Goal: Transaction & Acquisition: Obtain resource

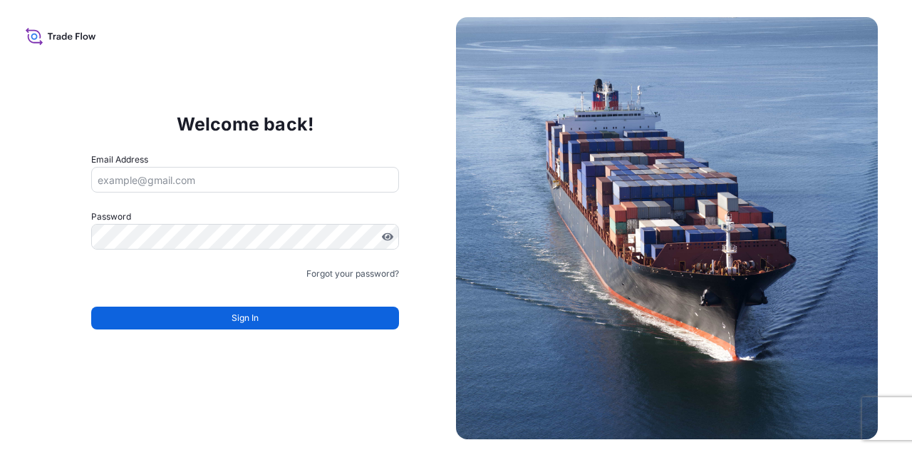
click at [289, 187] on input "Email Address" at bounding box center [245, 180] width 309 height 26
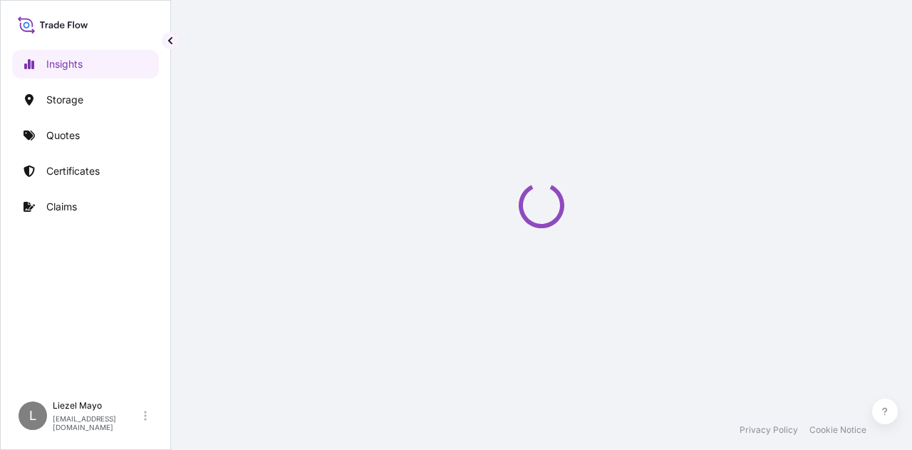
select select "2025"
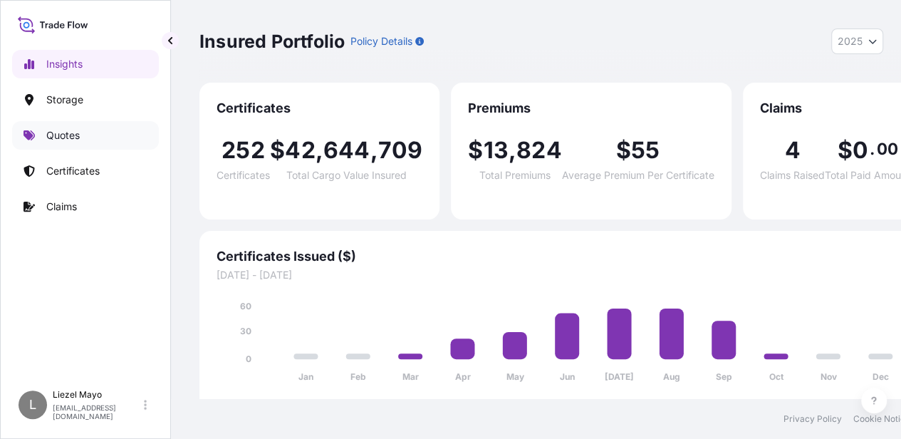
click at [74, 138] on p "Quotes" at bounding box center [62, 135] width 33 height 14
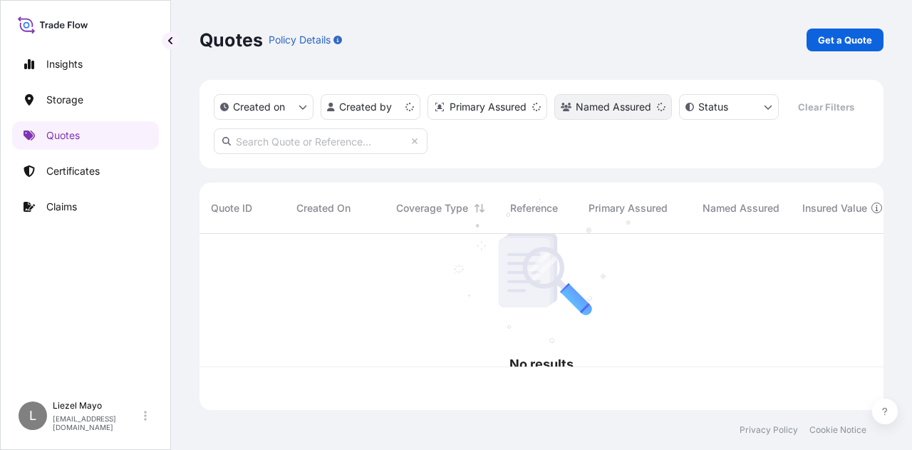
scroll to position [173, 673]
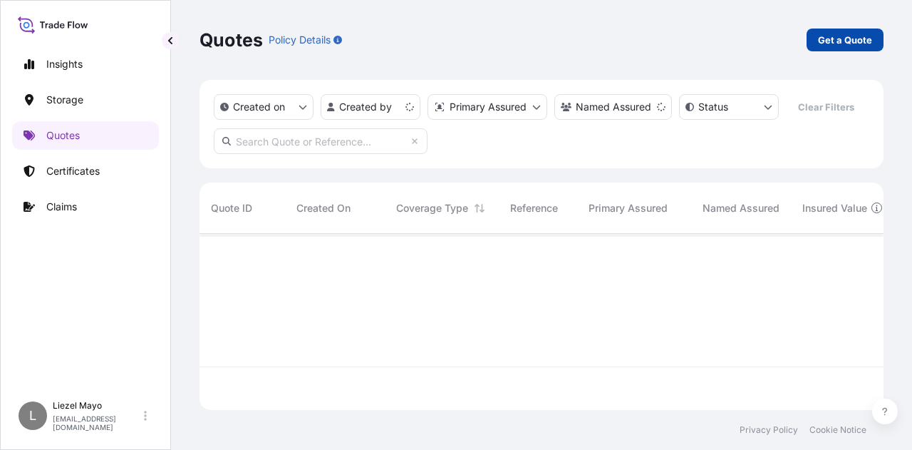
click at [858, 46] on p "Get a Quote" at bounding box center [845, 40] width 54 height 14
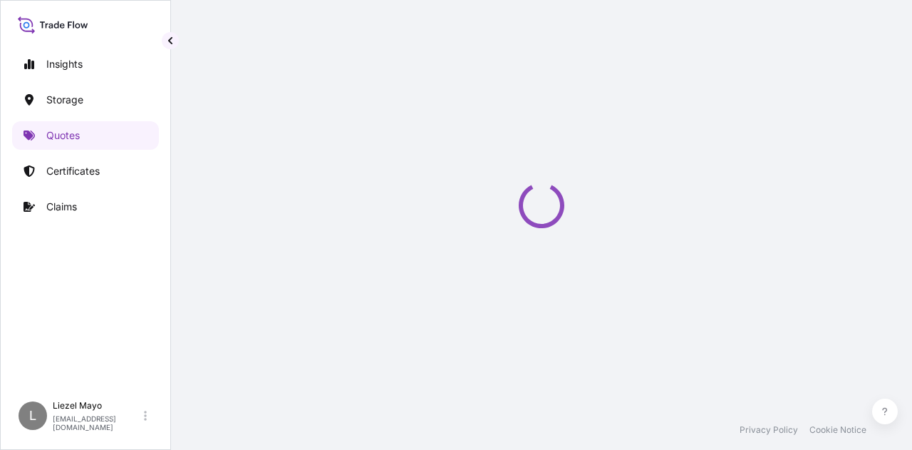
select select "Water"
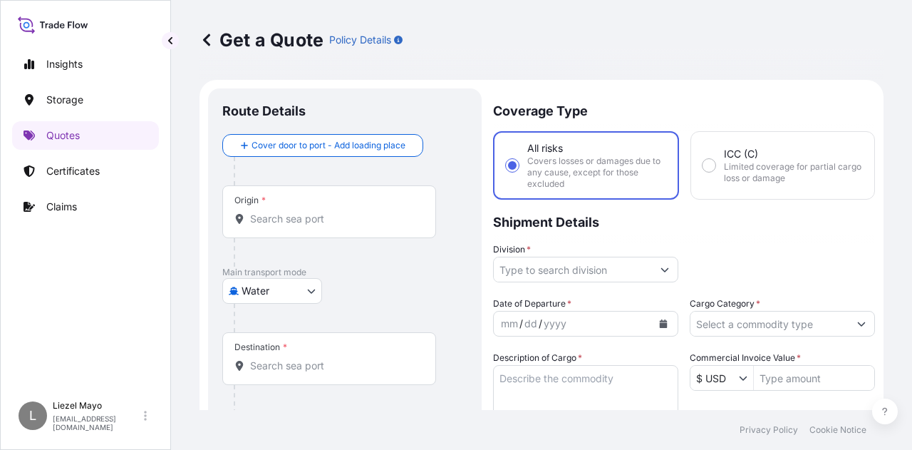
scroll to position [23, 0]
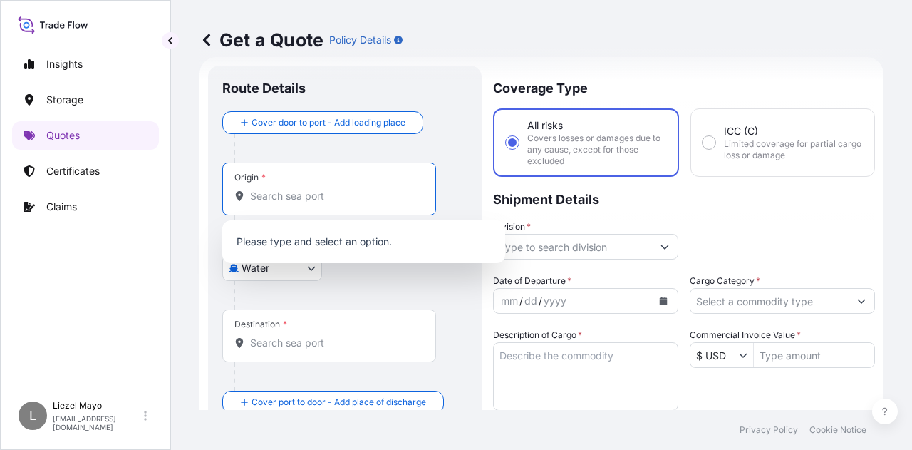
click at [273, 199] on input "Origin *" at bounding box center [334, 196] width 168 height 14
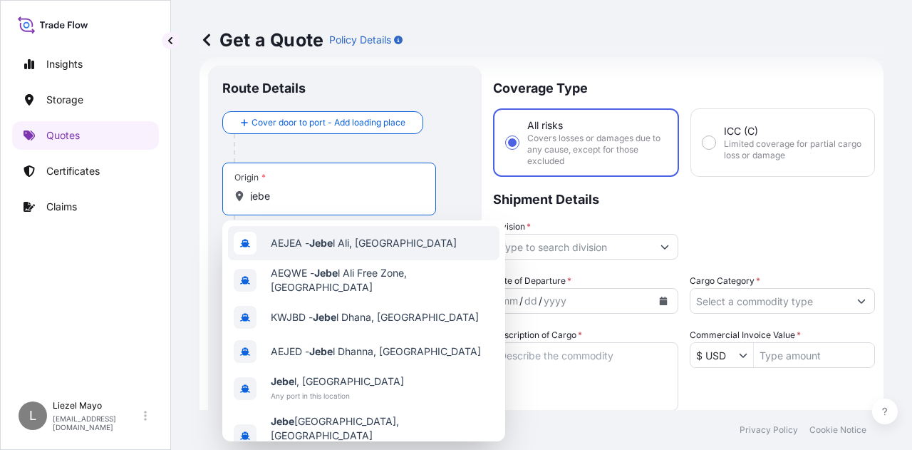
click at [352, 244] on span "AEJEA - Jebe l Ali, United Arab Emirates" at bounding box center [364, 243] width 186 height 14
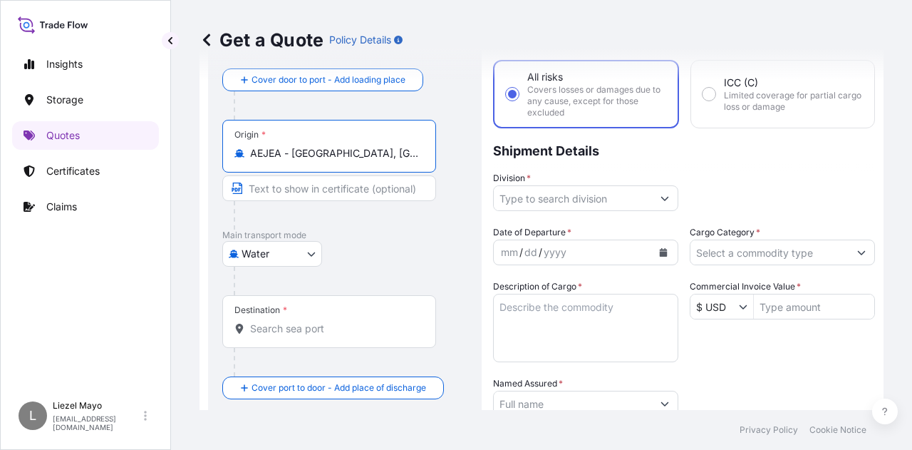
scroll to position [94, 0]
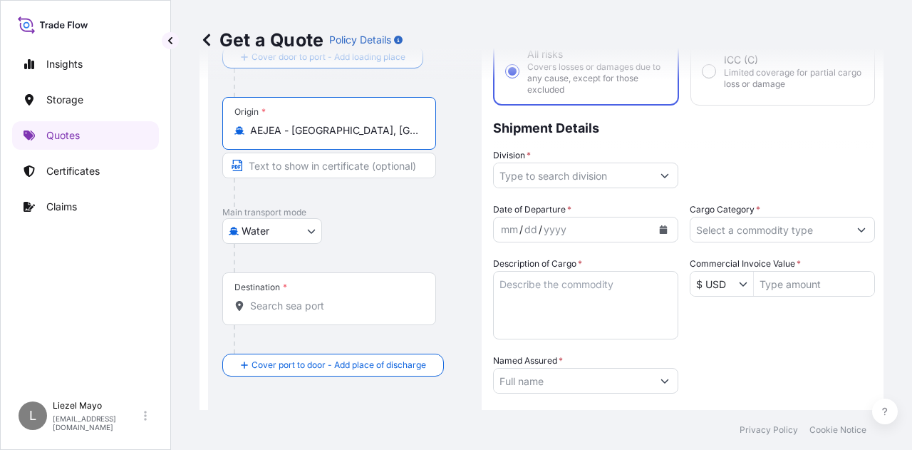
type input "AEJEA - Jebel Ali, United Arab Emirates"
click at [280, 309] on input "Destination *" at bounding box center [334, 306] width 168 height 14
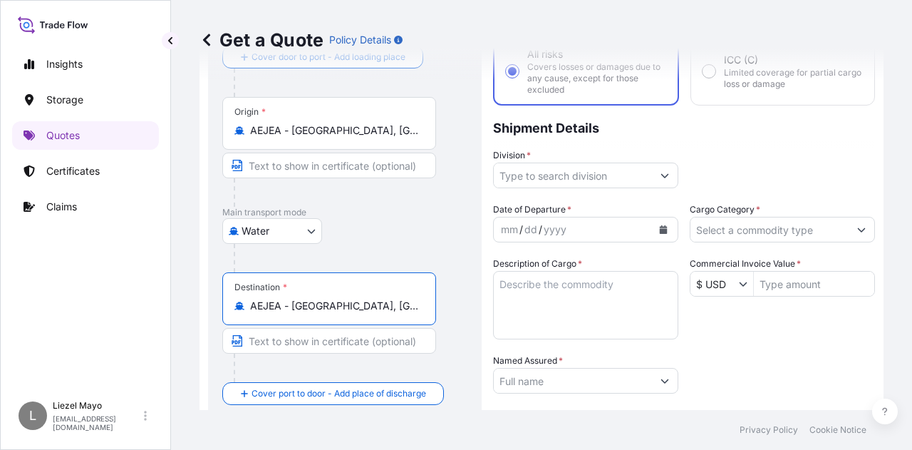
click at [289, 299] on input "AEJEA - Jebel Ali, United Arab Emirates" at bounding box center [334, 306] width 168 height 14
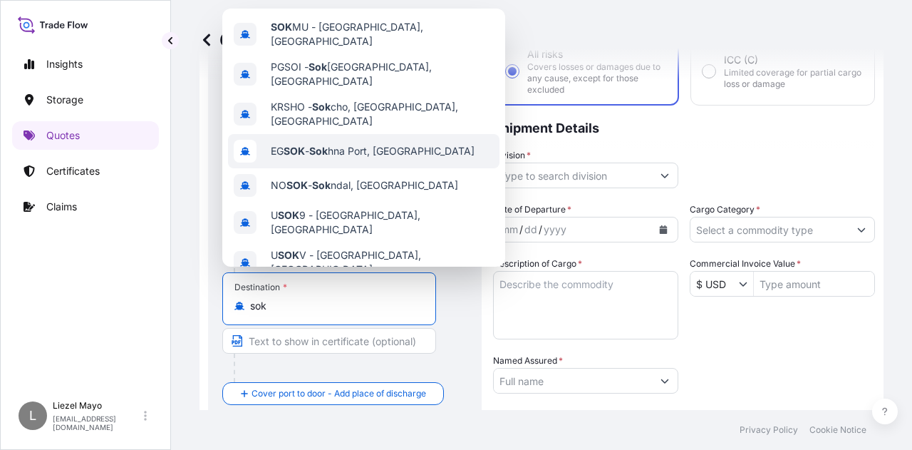
click at [336, 144] on span "EG SOK - Sok hna Port, Egypt" at bounding box center [373, 151] width 204 height 14
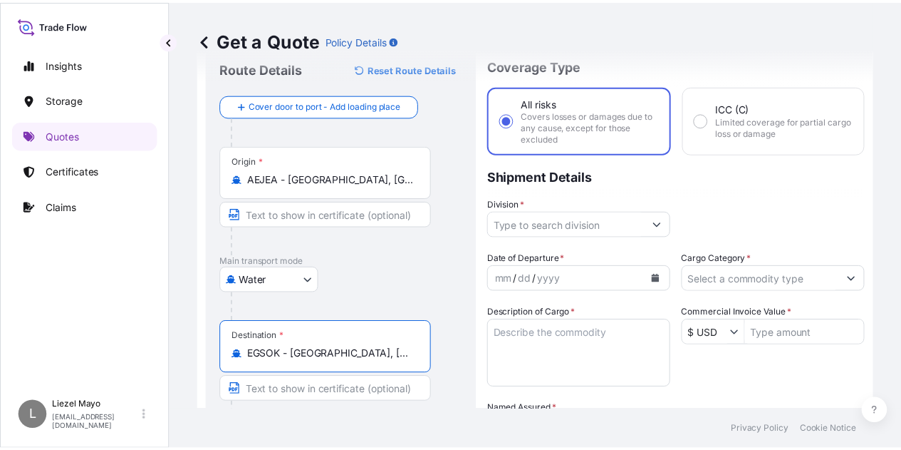
scroll to position [71, 0]
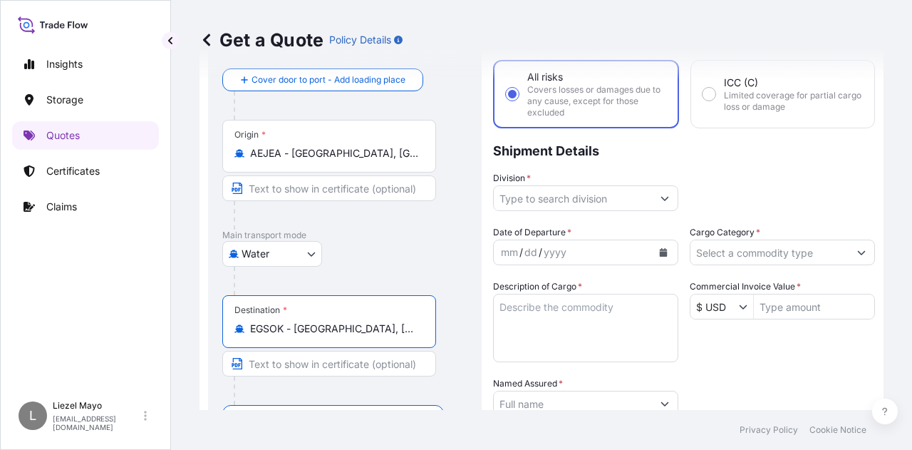
type input "EGSOK - Sokhna Port, Egypt"
click at [661, 200] on icon "Show suggestions" at bounding box center [665, 198] width 9 height 9
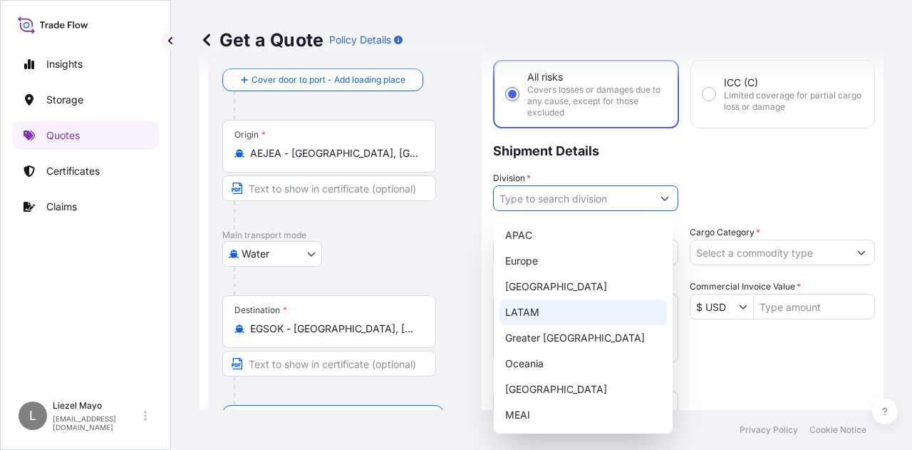
click at [543, 309] on div "LATAM" at bounding box center [582, 312] width 167 height 26
type input "LATAM"
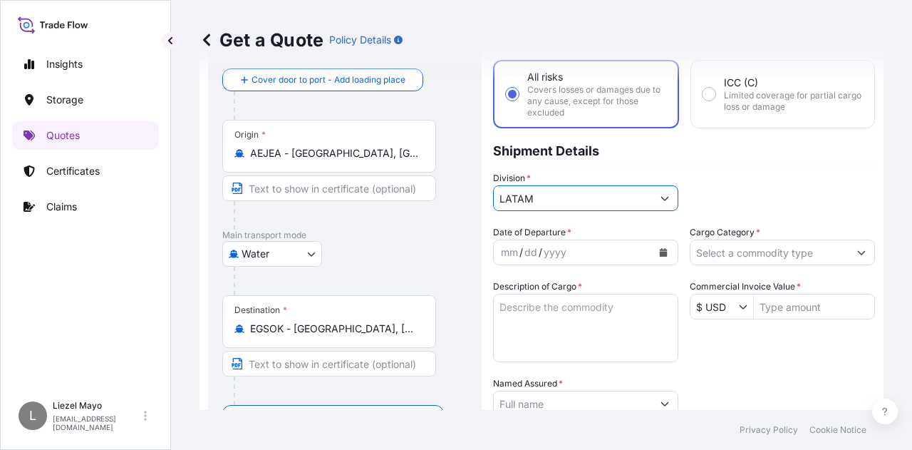
click at [659, 251] on icon "Calendar" at bounding box center [663, 252] width 9 height 9
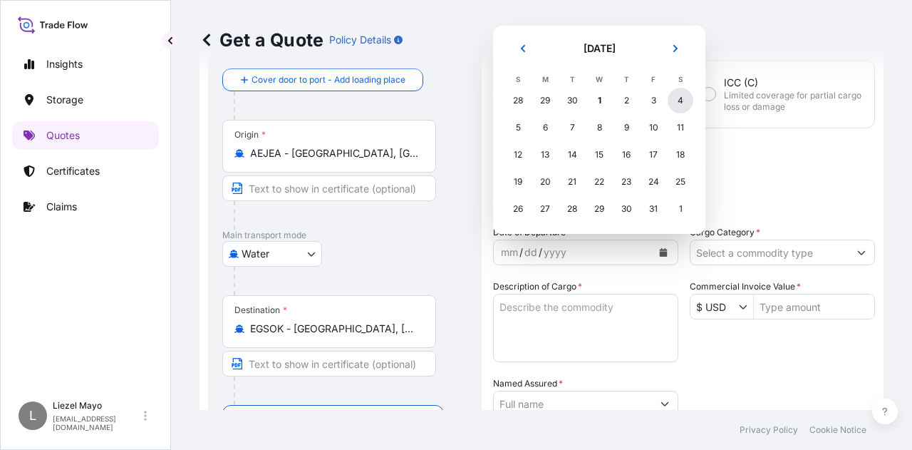
click at [683, 103] on div "4" at bounding box center [681, 101] width 26 height 26
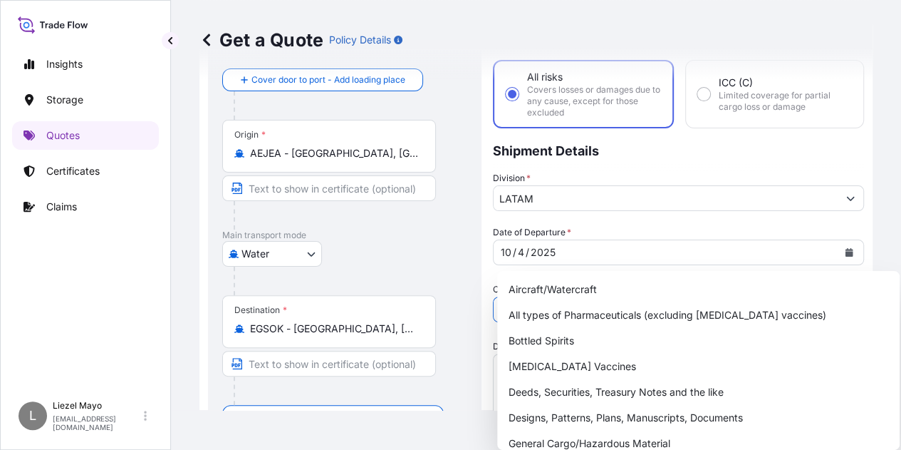
click at [776, 296] on input "Cargo Category *" at bounding box center [666, 309] width 344 height 26
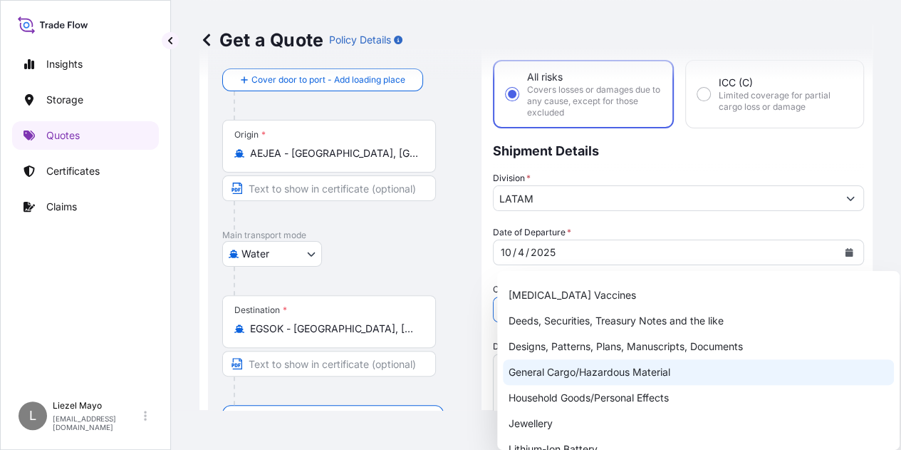
click at [617, 368] on div "General Cargo/Hazardous Material" at bounding box center [698, 372] width 391 height 26
type input "General Cargo/Hazardous Material"
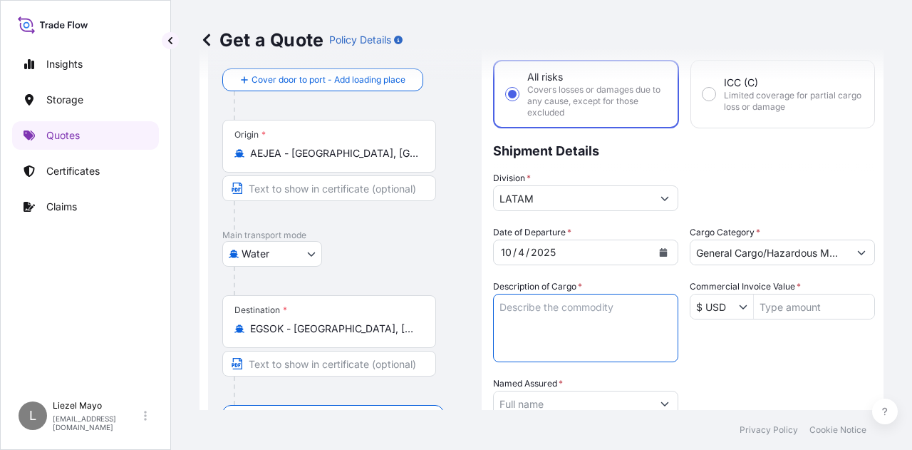
click at [574, 306] on textarea "Description of Cargo *" at bounding box center [585, 328] width 185 height 68
click at [598, 314] on textarea "Description of Cargo *" at bounding box center [585, 328] width 185 height 68
paste textarea "CALCIUM CARBONATE"
type textarea "CALCIUM CARBONATE"
click at [740, 306] on icon "Show suggestions" at bounding box center [744, 307] width 8 height 4
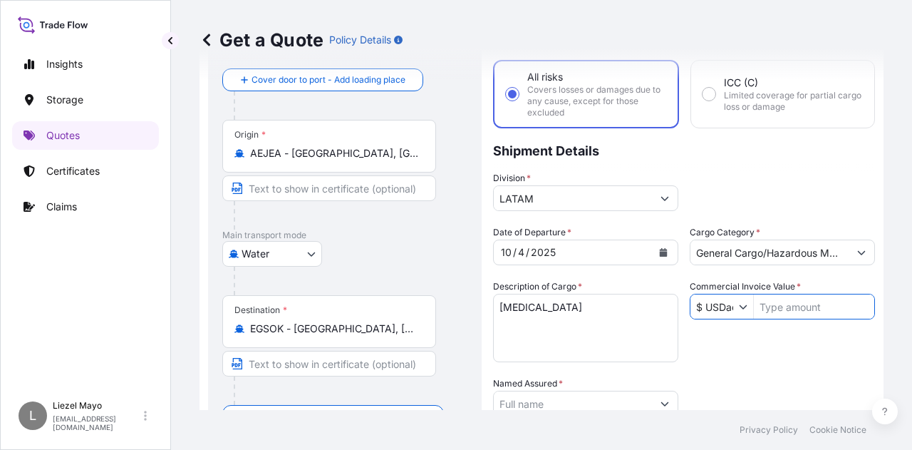
scroll to position [0, 4]
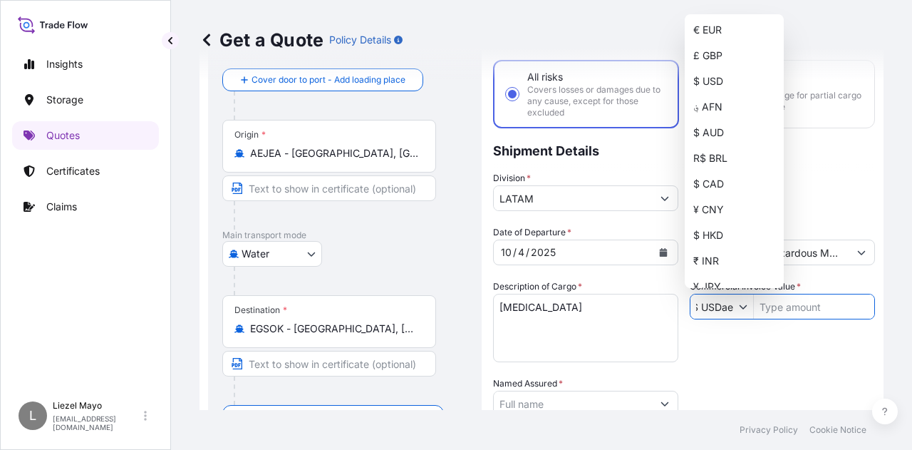
click at [740, 306] on icon "Show suggestions" at bounding box center [744, 307] width 8 height 4
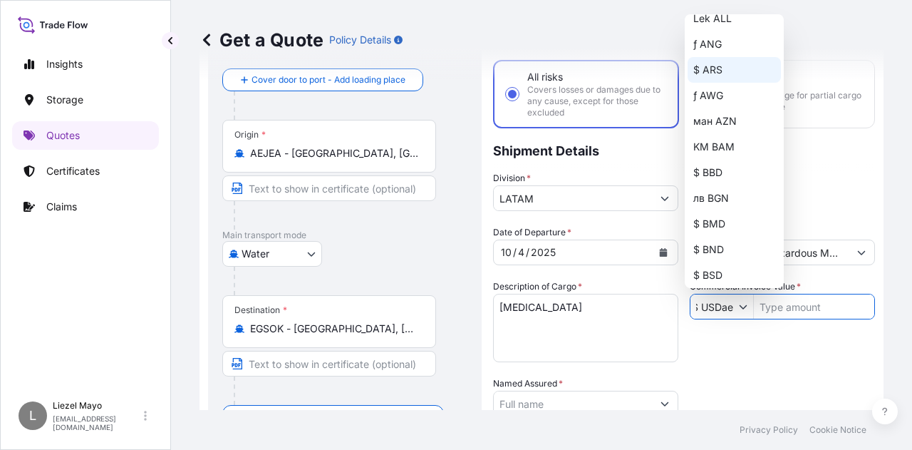
scroll to position [285, 0]
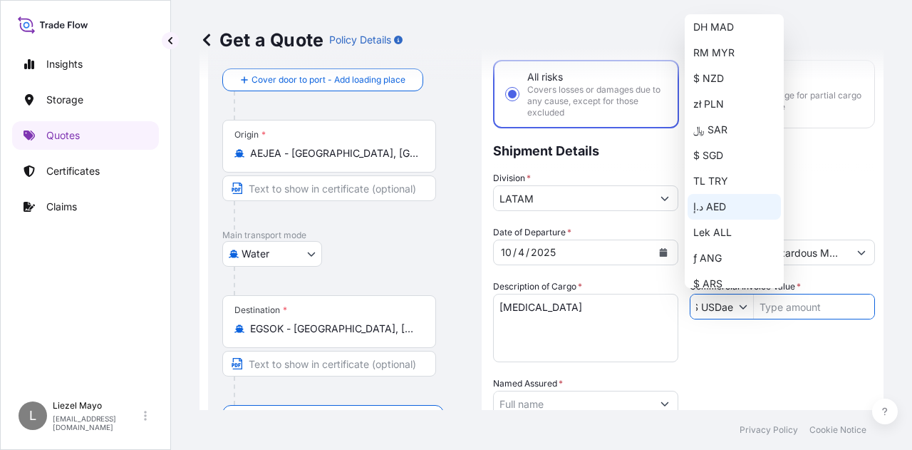
click at [720, 206] on div "د.إ AED" at bounding box center [734, 207] width 93 height 26
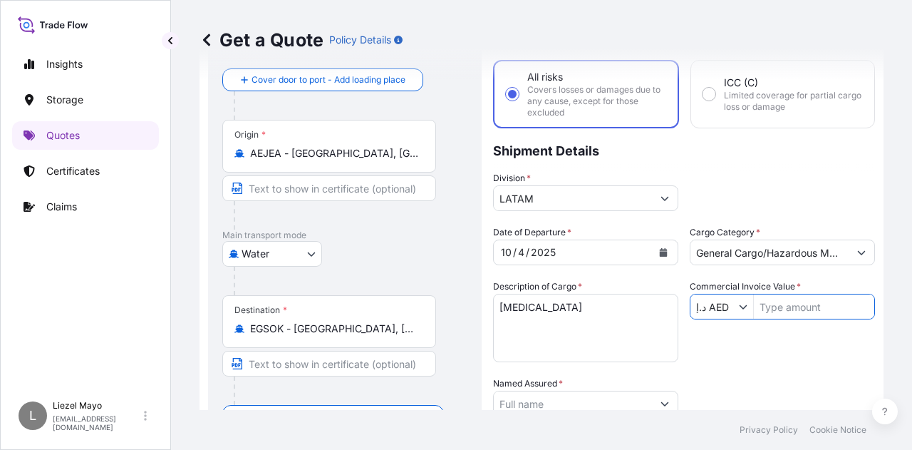
type input "د.إ AED"
click at [809, 311] on input "Commercial Invoice Value *" at bounding box center [814, 307] width 120 height 26
type input "264,900"
click at [759, 340] on div "Date of Departure * 10 / 4 / 2025 Cargo Category * General Cargo/Hazardous Mate…" at bounding box center [684, 401] width 382 height 353
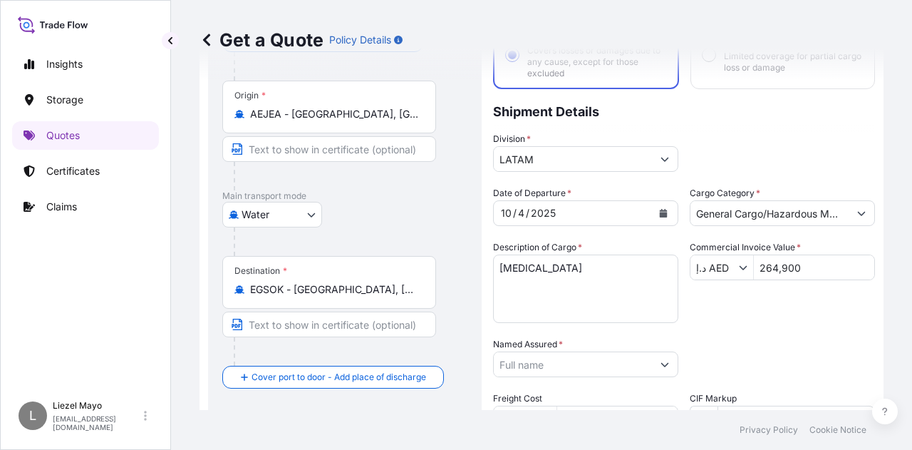
scroll to position [143, 0]
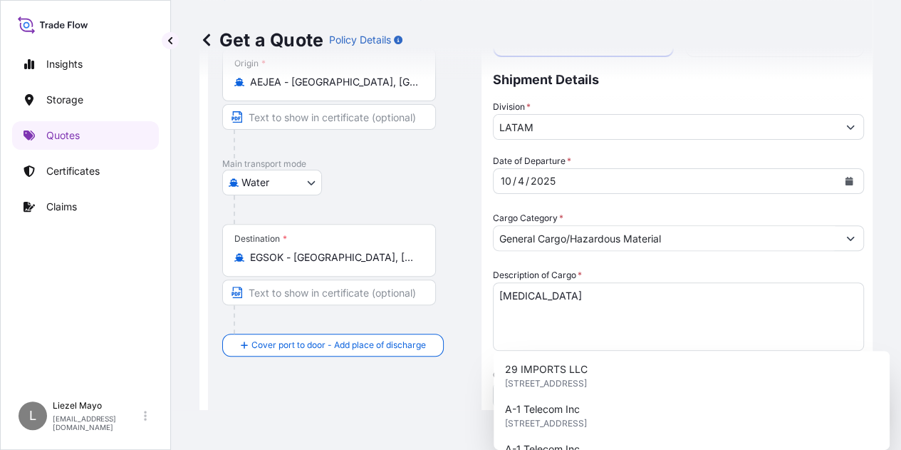
click at [543, 439] on input "Named Assured *" at bounding box center [666, 452] width 344 height 26
paste input "OMYA (UAE) FZC"
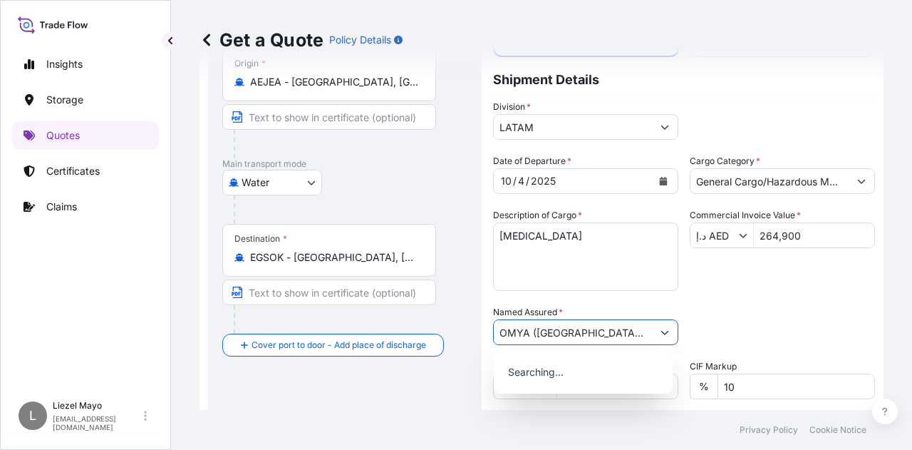
type input "OMYA (UAE) FZC"
click at [747, 308] on div "Packing Category Type to search a container mode Please select a primary mode o…" at bounding box center [782, 325] width 185 height 40
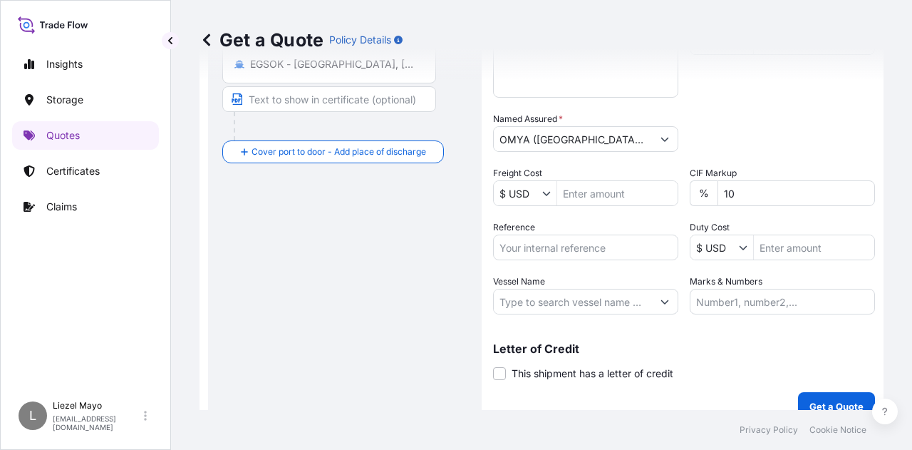
scroll to position [354, 0]
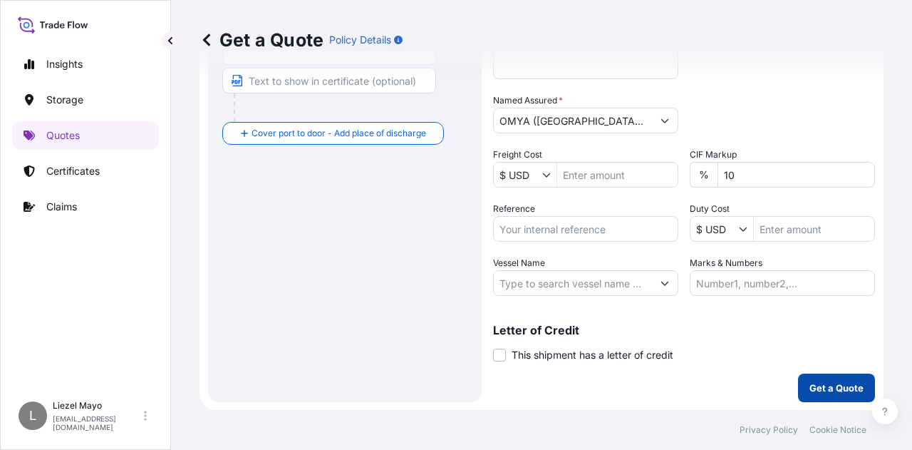
click at [817, 384] on p "Get a Quote" at bounding box center [836, 387] width 54 height 14
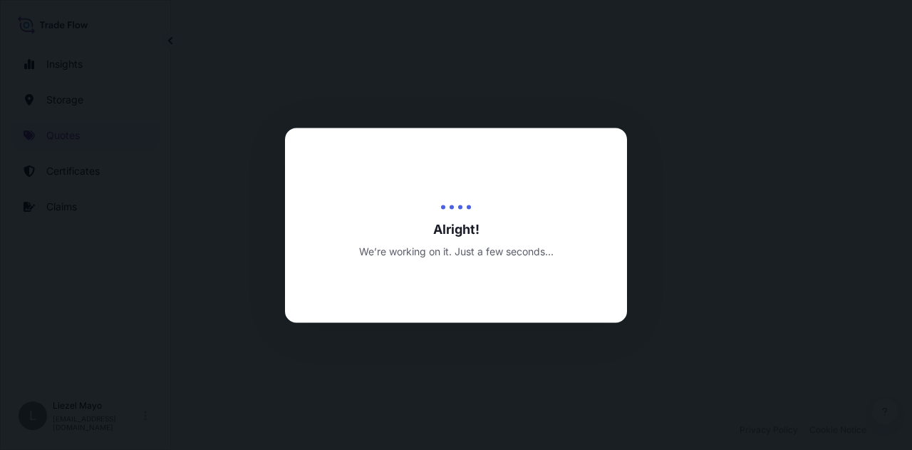
select select "Water"
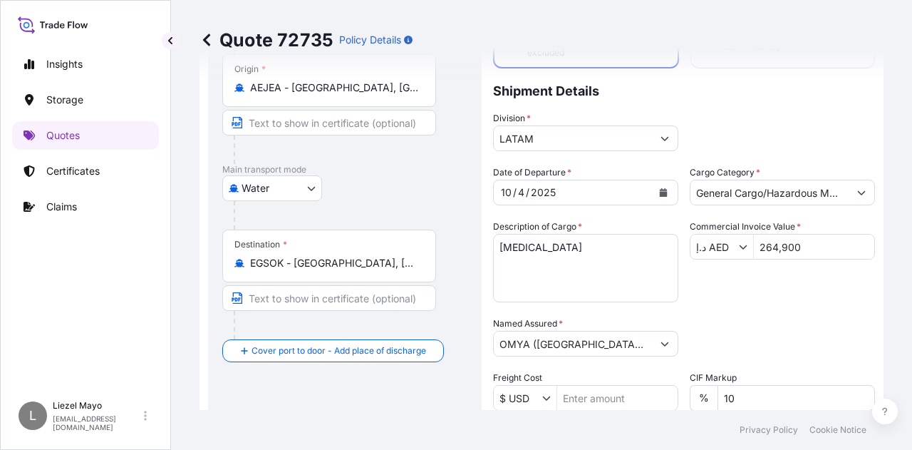
scroll to position [285, 0]
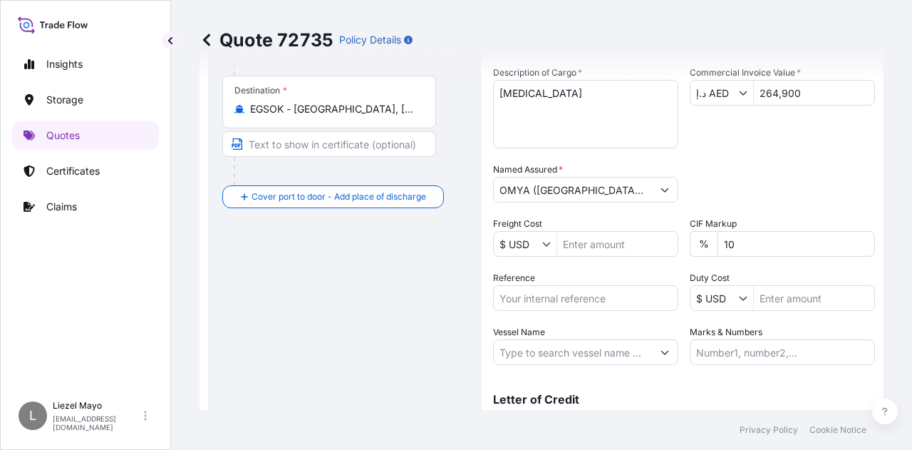
click at [586, 290] on input "Reference" at bounding box center [585, 298] width 185 height 26
paste input "OMYA (UAE) FZC"
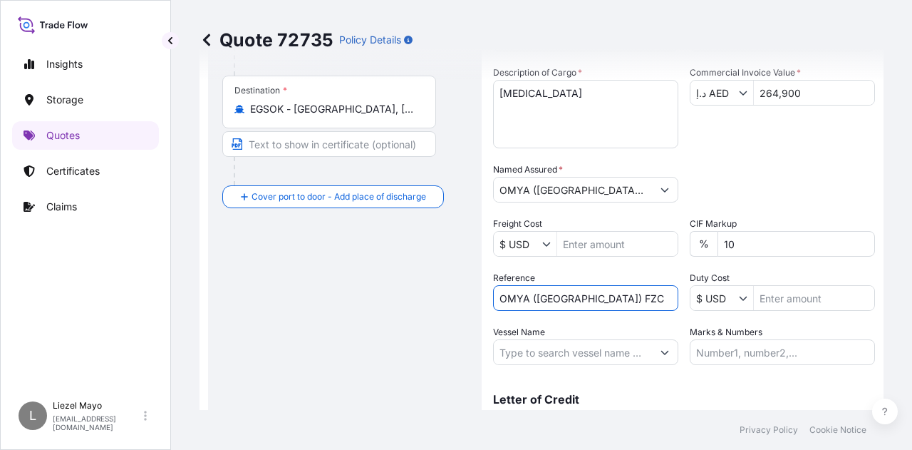
click at [563, 286] on input "OMYA (UAE) FZC" at bounding box center [585, 298] width 185 height 26
paste input "A13141105996"
type input "A13141105996"
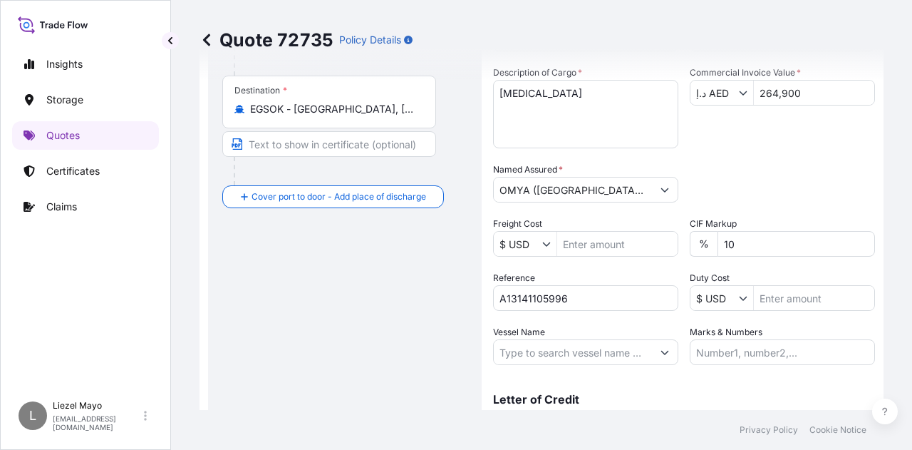
click at [388, 324] on div "Route Details Cover door to port - Add loading place Place of loading Road / In…" at bounding box center [344, 137] width 245 height 639
click at [574, 351] on input "Vessel Name" at bounding box center [573, 352] width 158 height 26
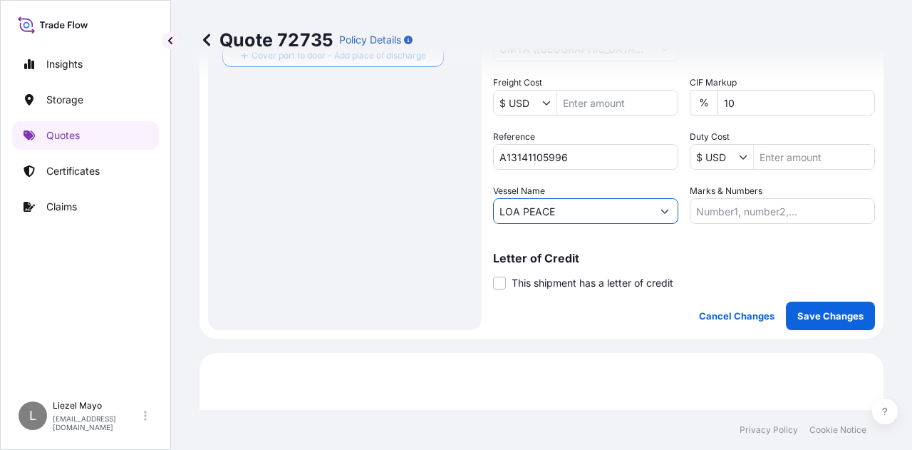
scroll to position [428, 0]
type input "LOA PEACE"
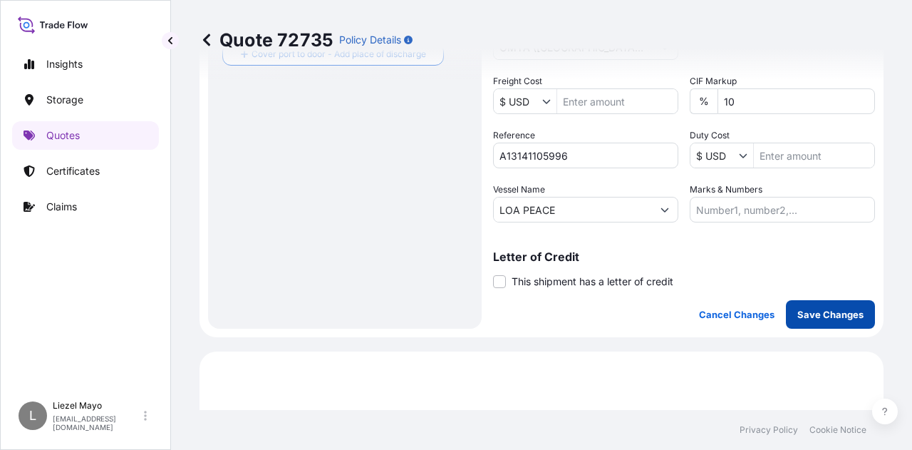
click at [827, 314] on p "Save Changes" at bounding box center [830, 314] width 66 height 14
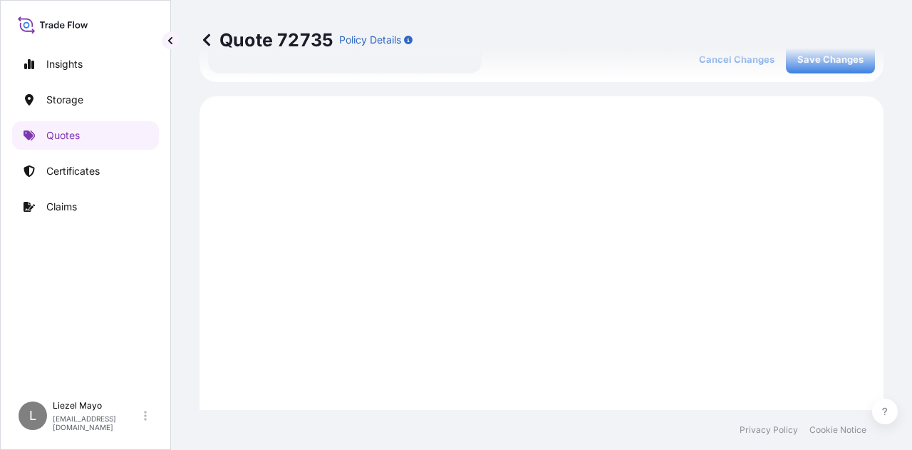
scroll to position [707, 0]
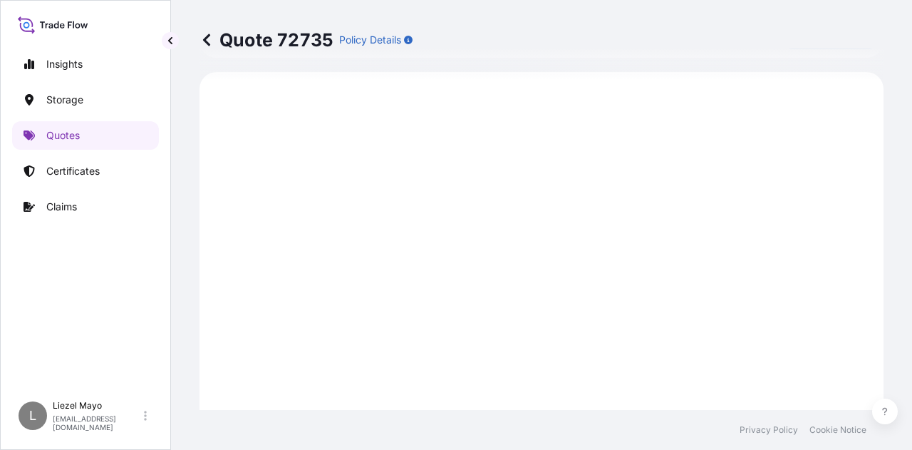
select select "Water"
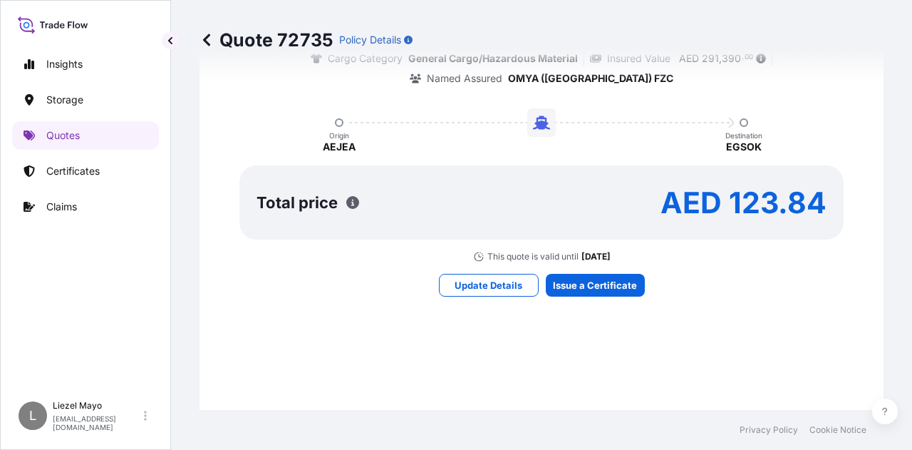
scroll to position [1277, 0]
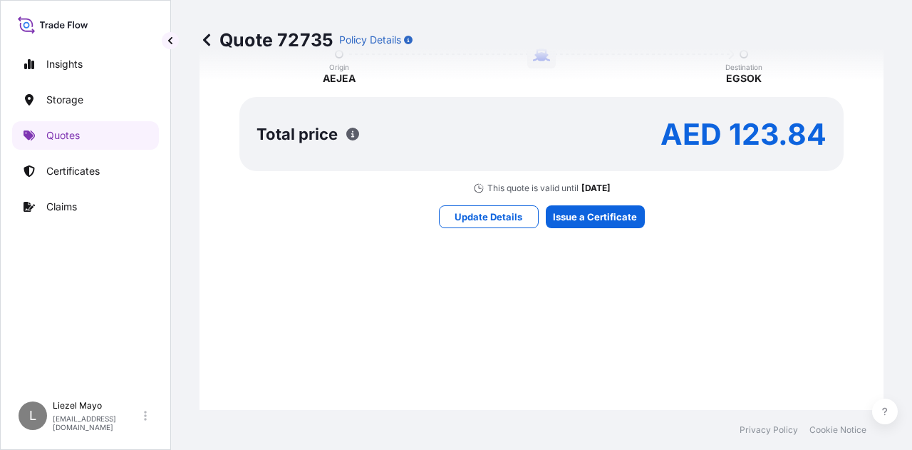
click at [685, 282] on div "Here's your insurance offer Primary Assured UAE All risk coverage Cargo Categor…" at bounding box center [541, 46] width 644 height 1048
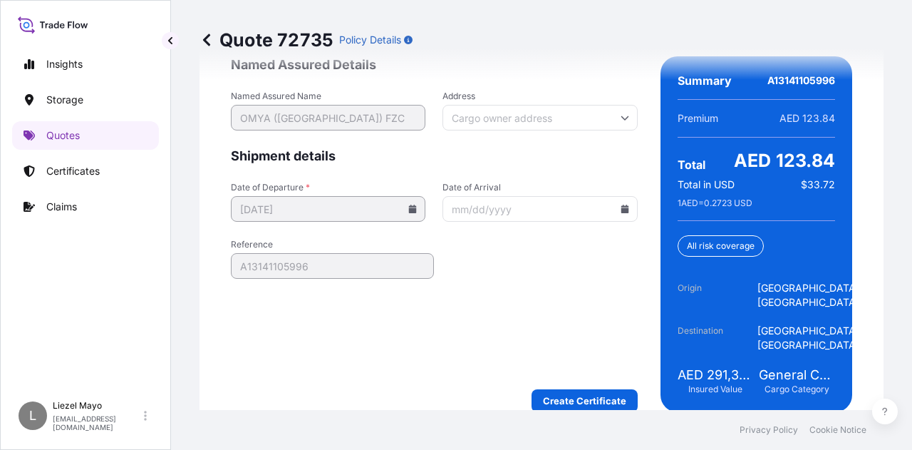
scroll to position [2416, 0]
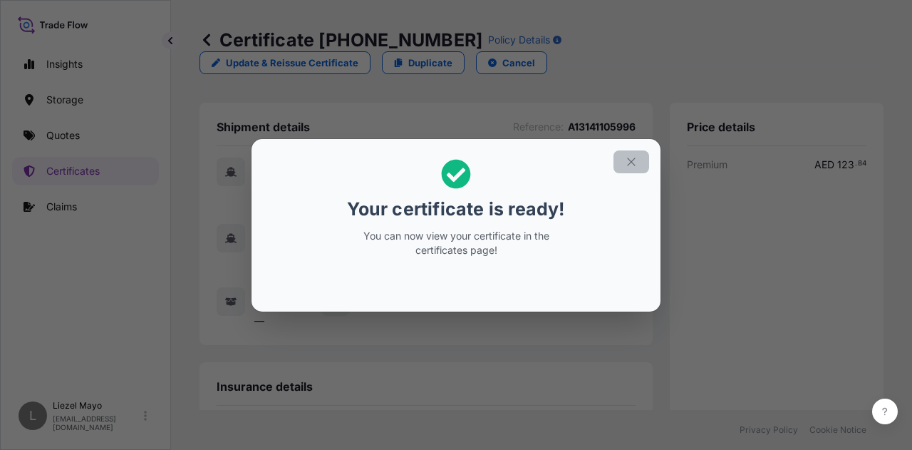
click at [636, 166] on icon "button" at bounding box center [631, 161] width 13 height 13
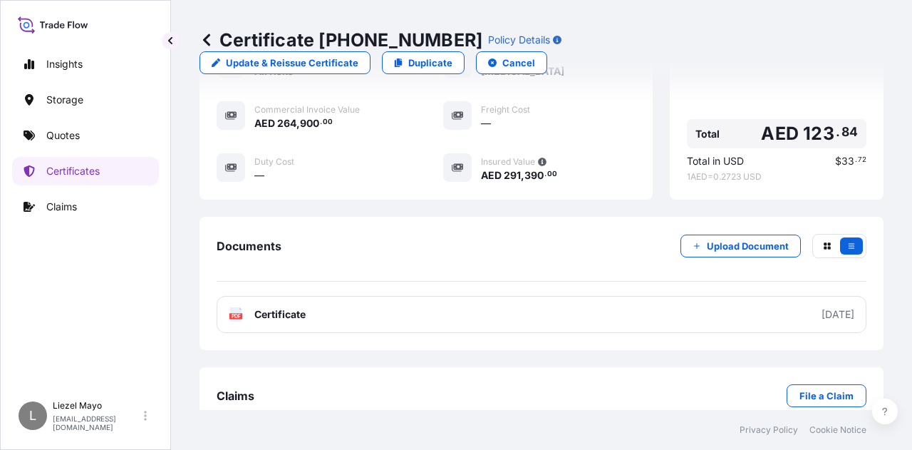
scroll to position [436, 0]
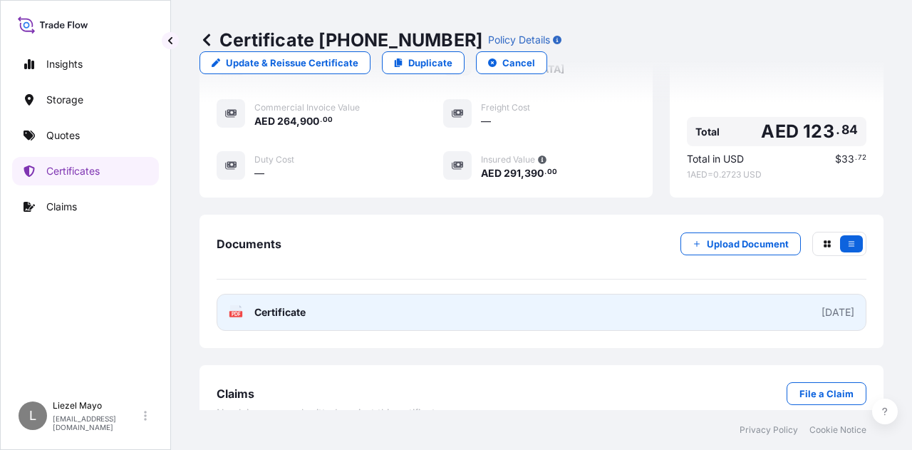
click at [343, 294] on link "PDF Certificate 2025-10-01" at bounding box center [542, 312] width 650 height 37
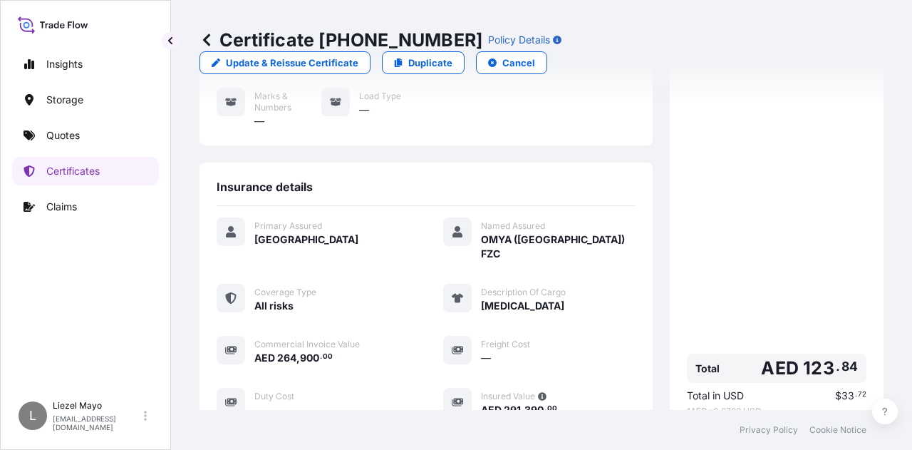
scroll to position [222, 0]
